Goal: Transaction & Acquisition: Purchase product/service

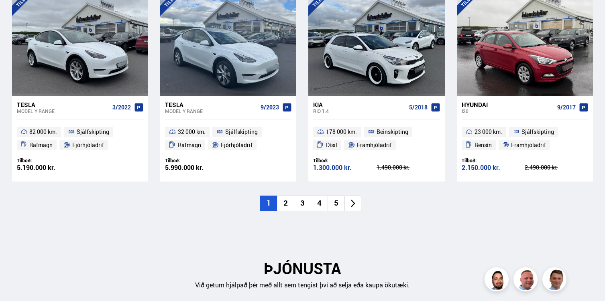
scroll to position [893, 0]
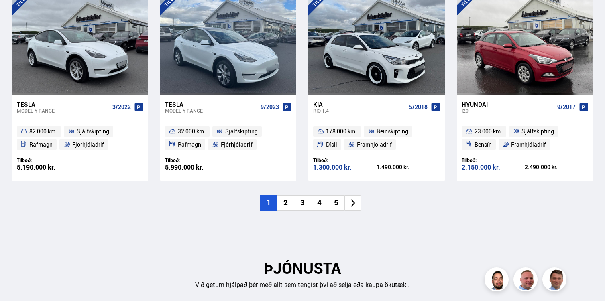
click at [286, 205] on li "2" at bounding box center [285, 203] width 17 height 16
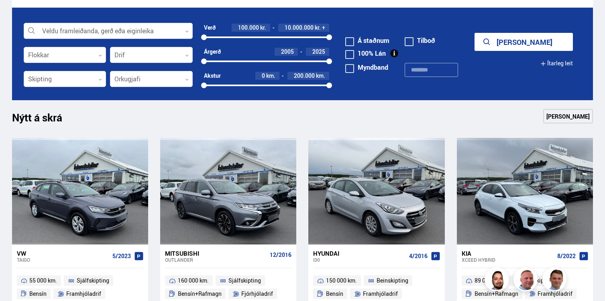
scroll to position [0, 0]
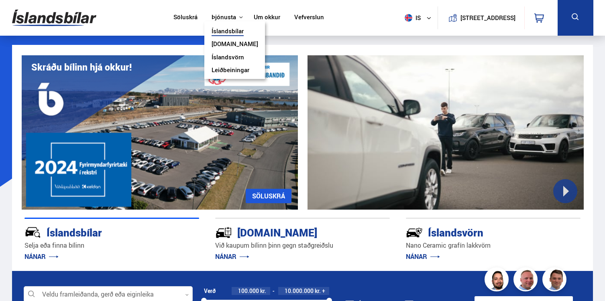
click at [224, 18] on button "Þjónusta" at bounding box center [224, 18] width 24 height 8
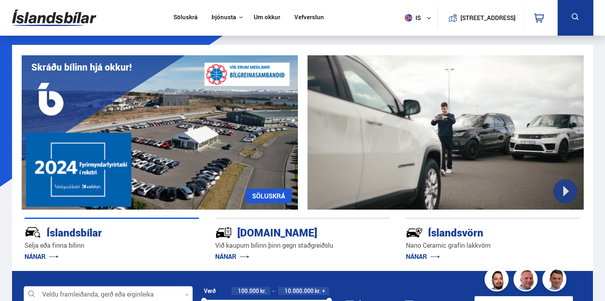
click at [254, 17] on link "Um okkur" at bounding box center [267, 18] width 26 height 8
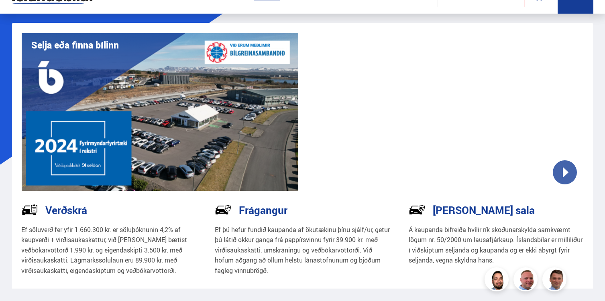
scroll to position [23, 0]
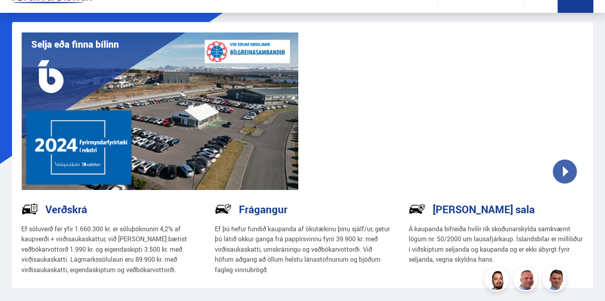
click at [182, 261] on p "Ef söluverð fer yfir 1.660.300 kr. er söluþóknunin 4,2% af kaupverði + virðisau…" at bounding box center [108, 249] width 175 height 51
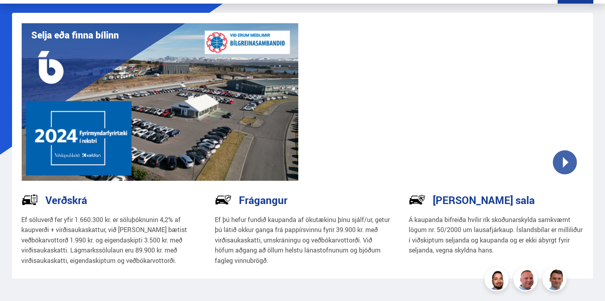
scroll to position [0, 0]
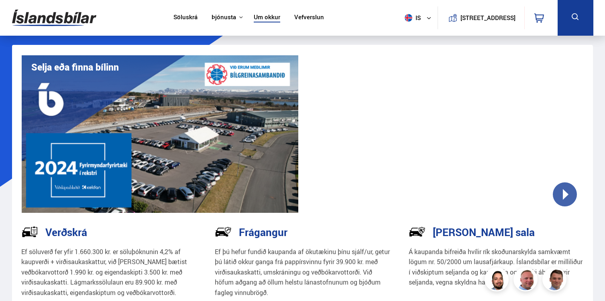
click at [186, 18] on link "Söluskrá" at bounding box center [185, 18] width 24 height 8
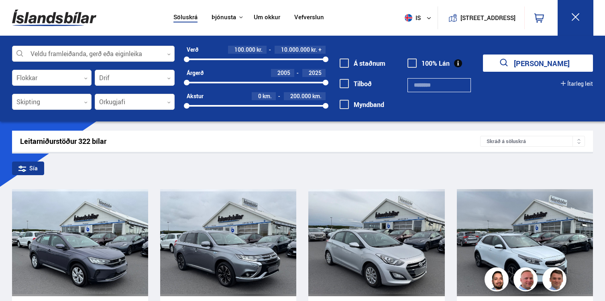
click at [114, 55] on div at bounding box center [93, 54] width 163 height 16
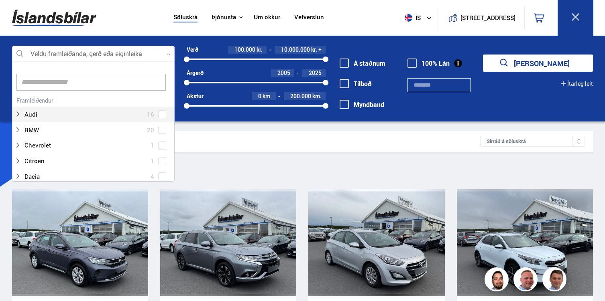
scroll to position [120, 160]
type input "*"
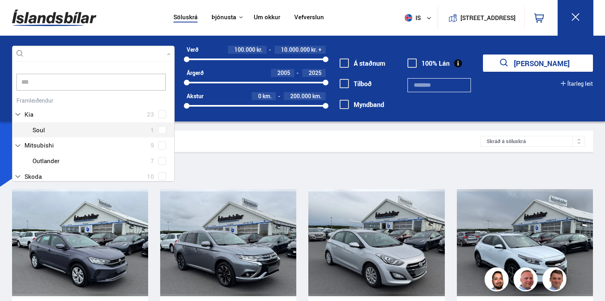
click at [156, 130] on div at bounding box center [102, 130] width 142 height 12
click at [158, 129] on div "Kia 23 Kia Ceed 2 Kia EV6 1 Kia Niro 3 Kia Optima 3 Kia Picanto 4 Kia Rio 2 Kia…" at bounding box center [93, 116] width 162 height 43
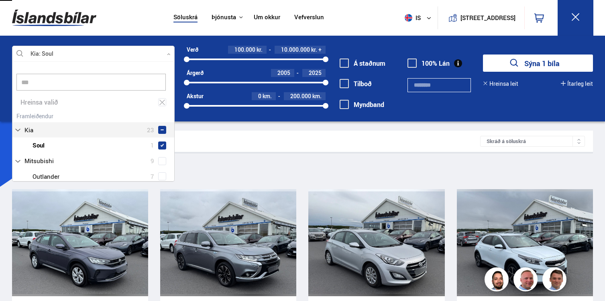
type input "***"
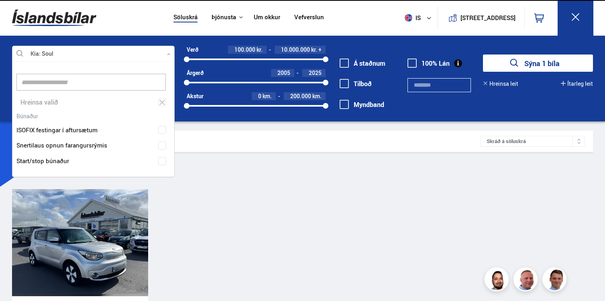
drag, startPoint x: 210, startPoint y: 136, endPoint x: 219, endPoint y: 150, distance: 16.6
click at [219, 150] on div "Leitarniðurstöður 1 bílar Skráð á [GEOGRAPHIC_DATA]" at bounding box center [302, 141] width 581 height 21
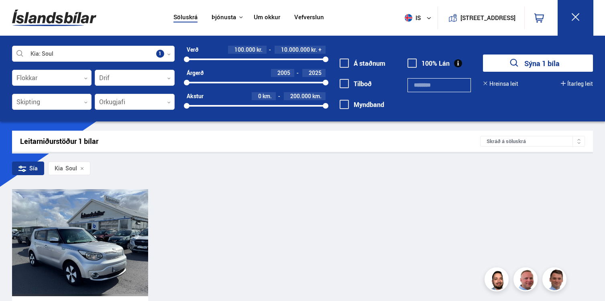
drag, startPoint x: 3, startPoint y: 274, endPoint x: 11, endPoint y: 266, distance: 11.1
click at [3, 274] on div "Söluskrá Þjónusta Íslandsbílar [DOMAIN_NAME] Íslandsvörn Leiðbeiningar Um okkur…" at bounding box center [302, 272] width 605 height 545
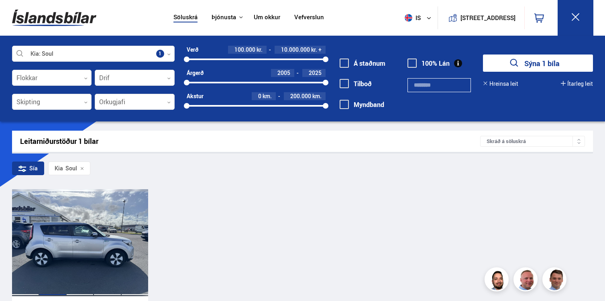
click at [63, 234] on div at bounding box center [52, 242] width 27 height 107
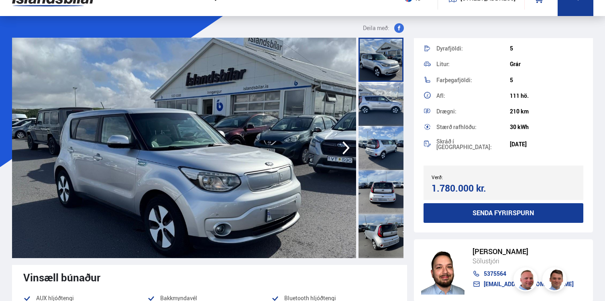
scroll to position [19, 0]
